Goal: Find specific page/section: Find specific page/section

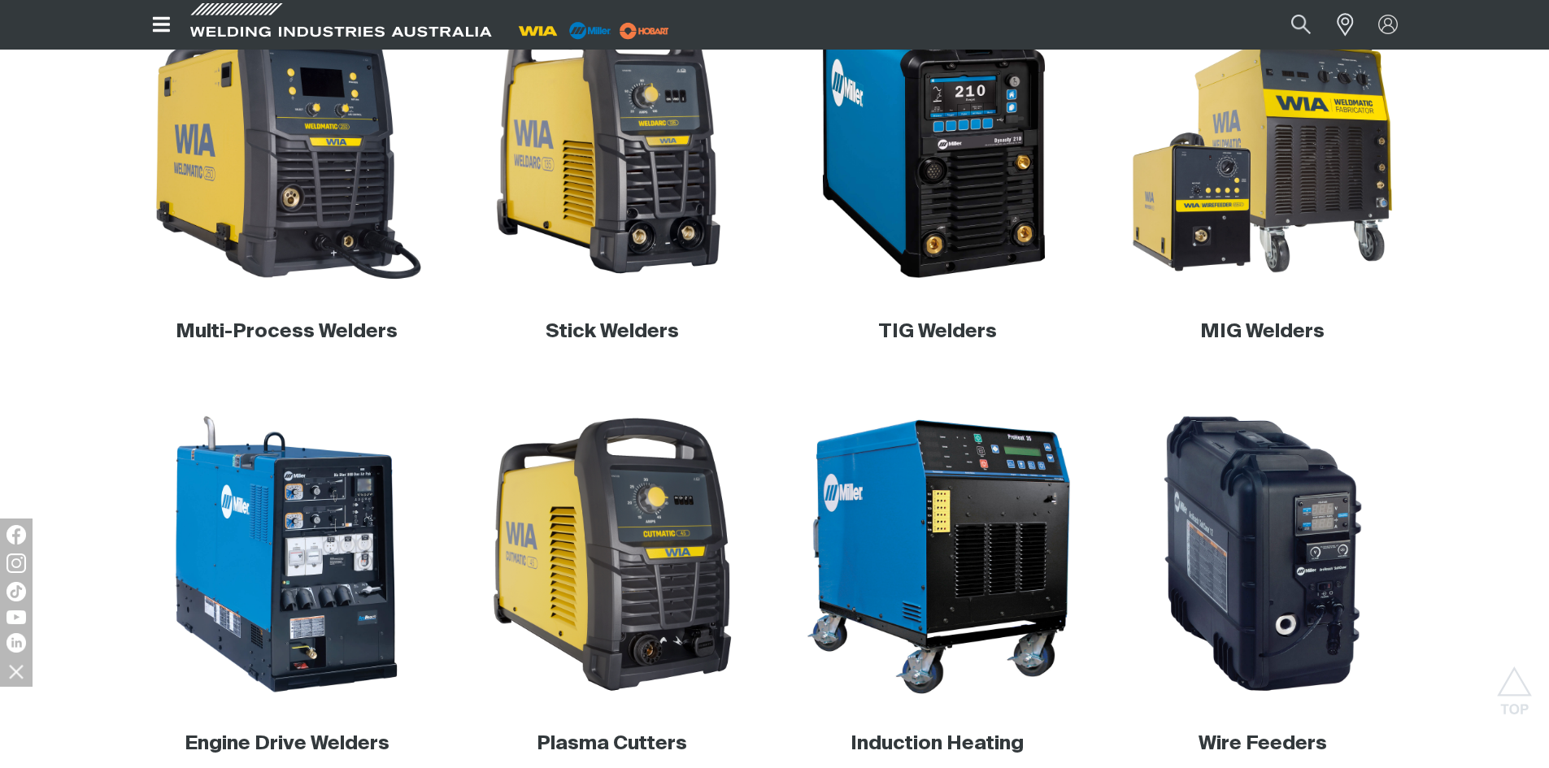
scroll to position [410, 0]
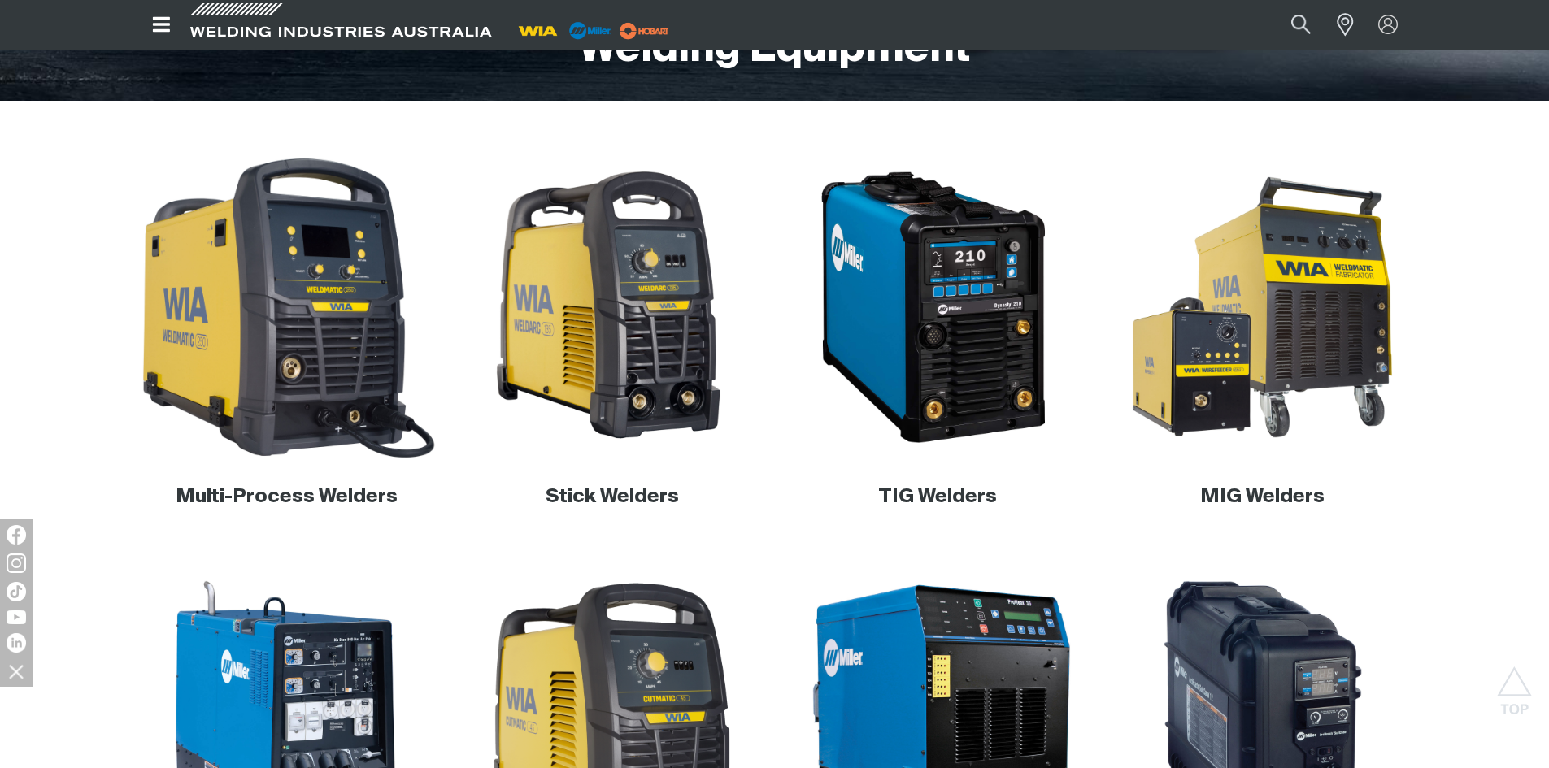
click at [348, 338] on img at bounding box center [286, 307] width 311 height 311
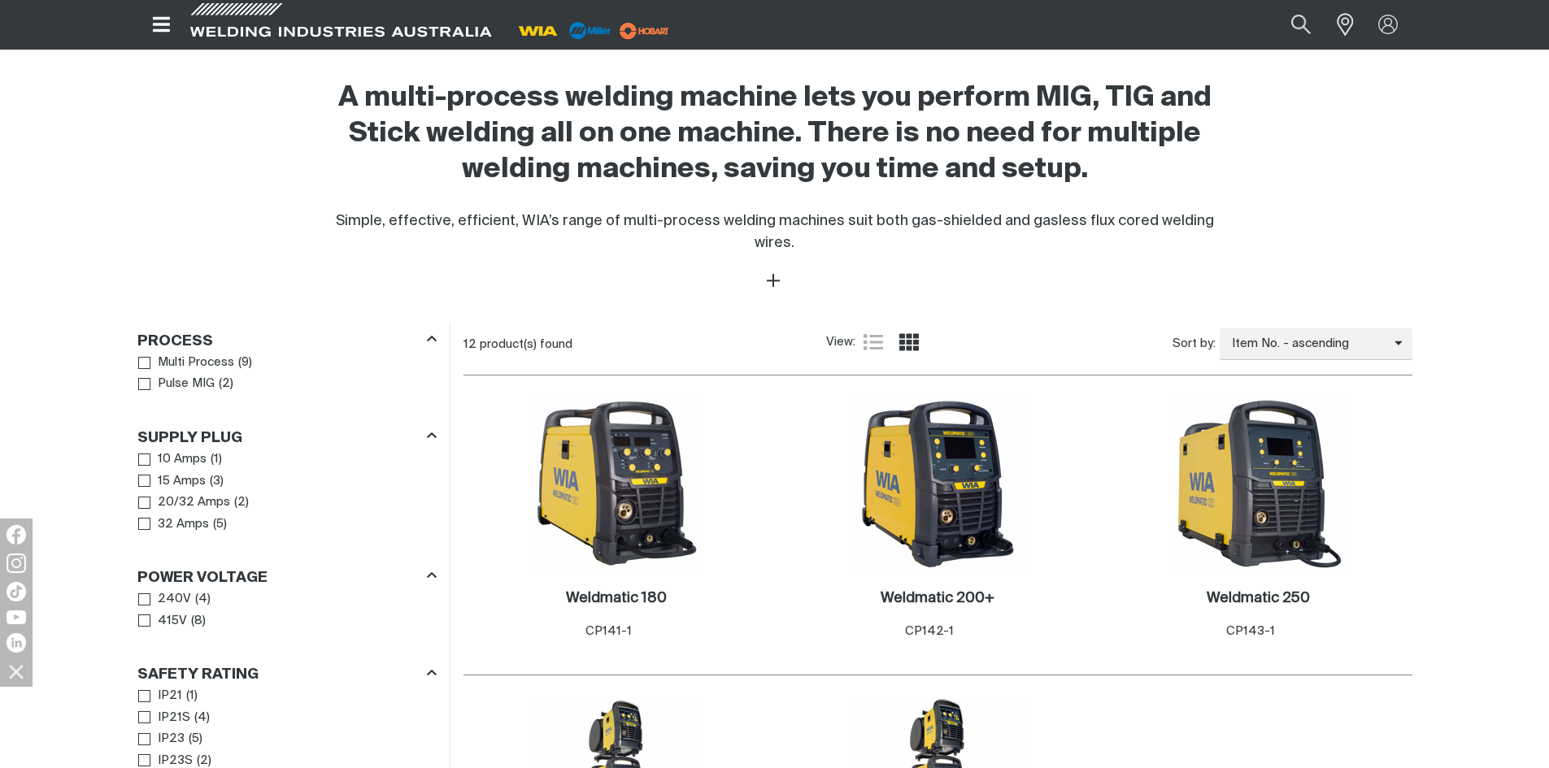
scroll to position [650, 0]
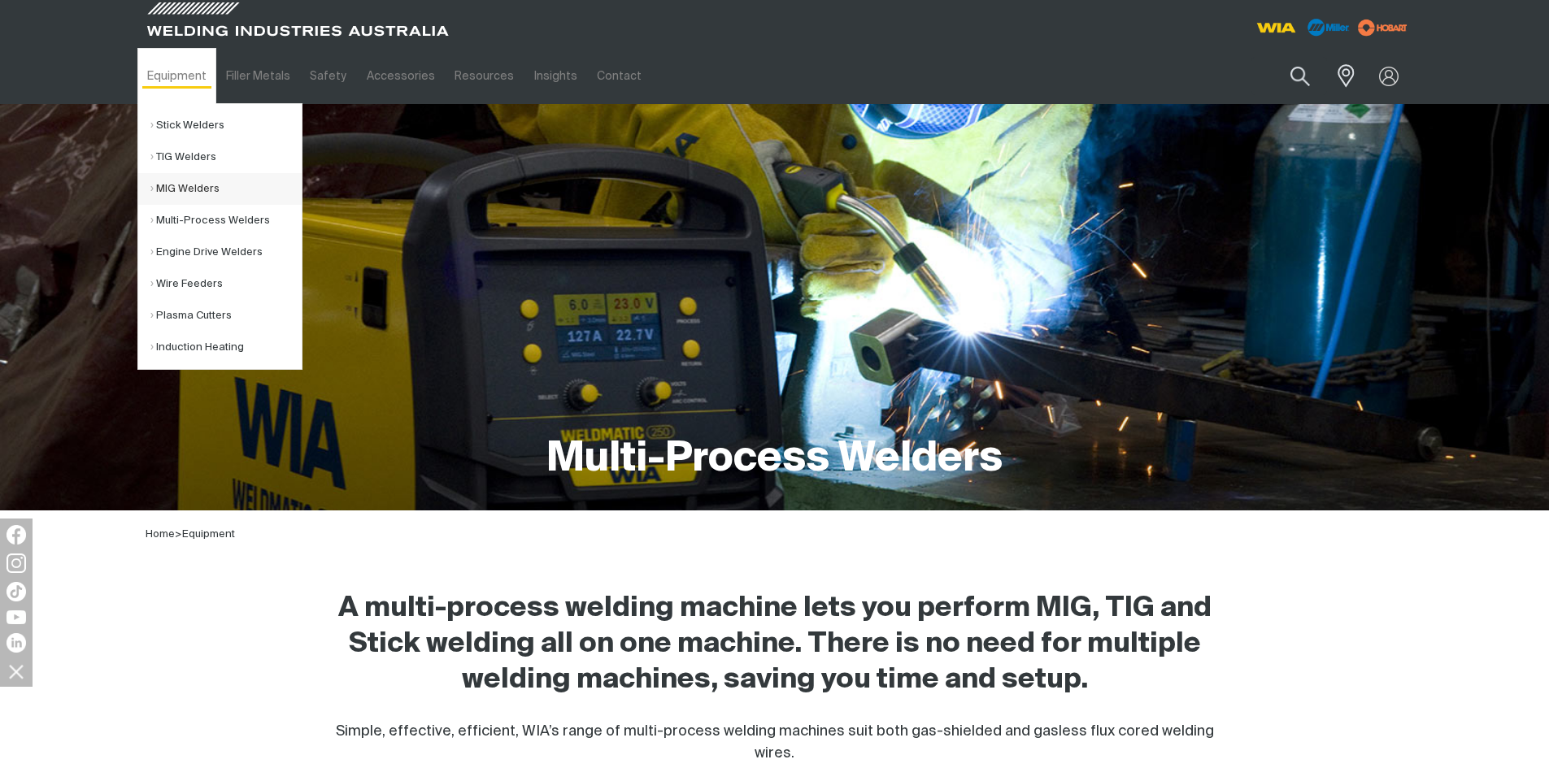
click at [254, 182] on link "MIG Welders" at bounding box center [225, 189] width 151 height 32
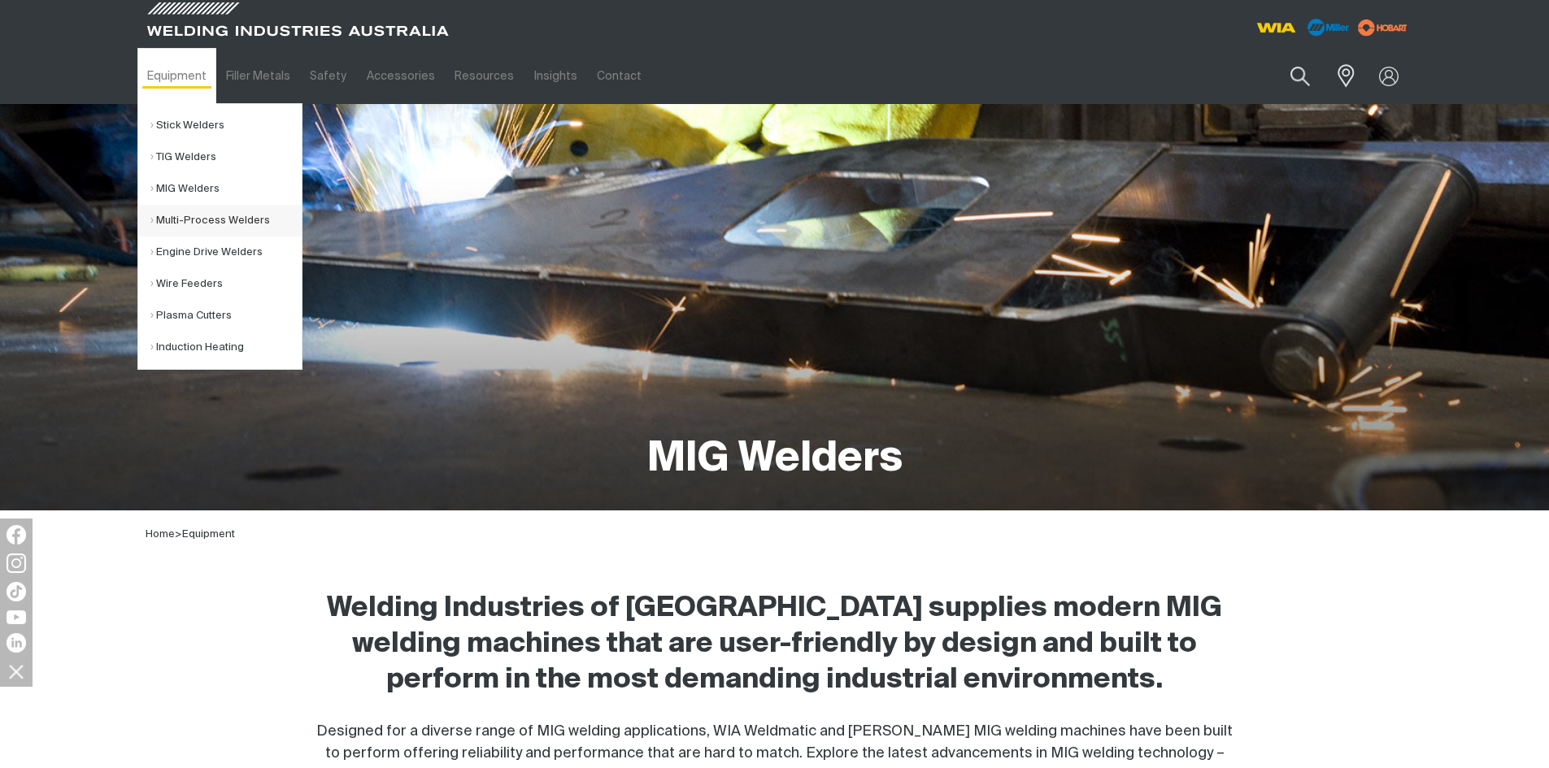
click at [235, 218] on link "Multi-Process Welders" at bounding box center [225, 221] width 151 height 32
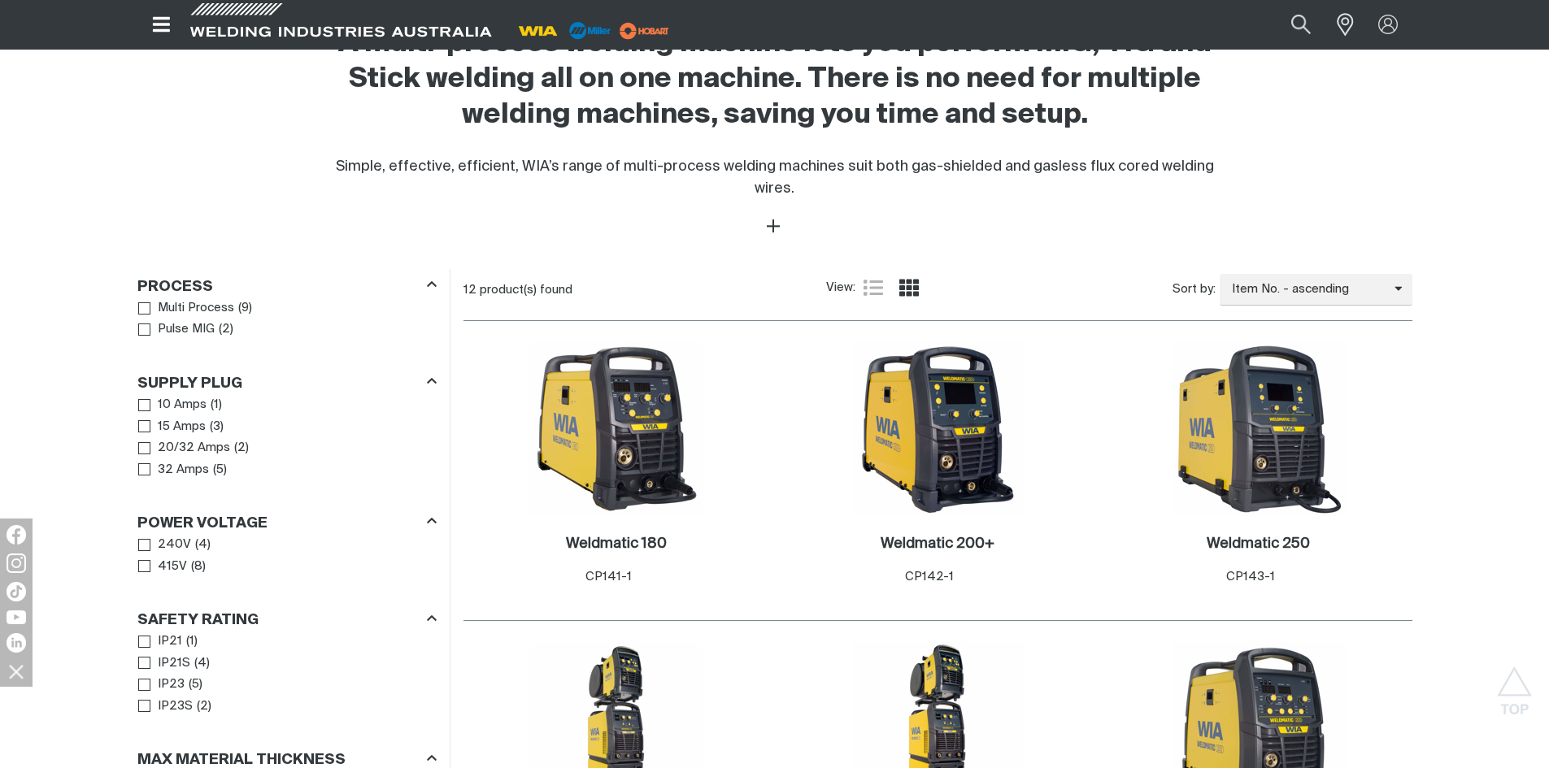
scroll to position [569, 0]
